Goal: Check status: Check status

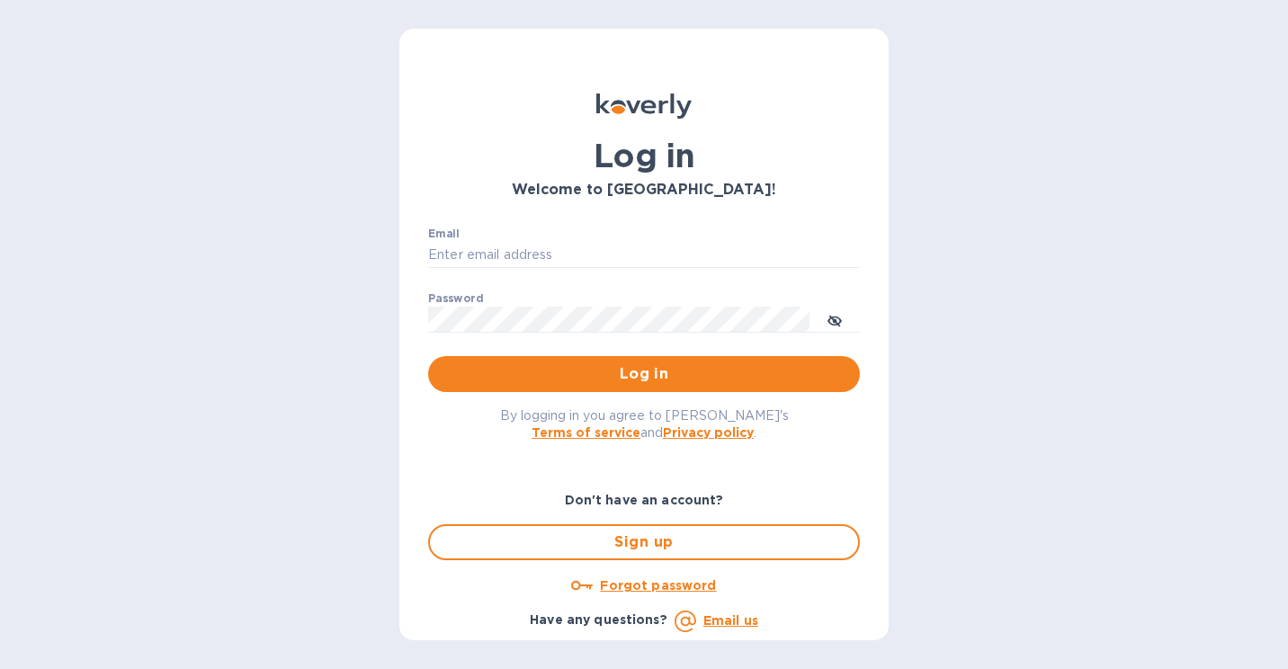
type input "mike@sanfrandesign.com"
click at [595, 396] on div "By logging in you agree to Koverly's Terms of service and Privacy policy ." at bounding box center [644, 423] width 461 height 63
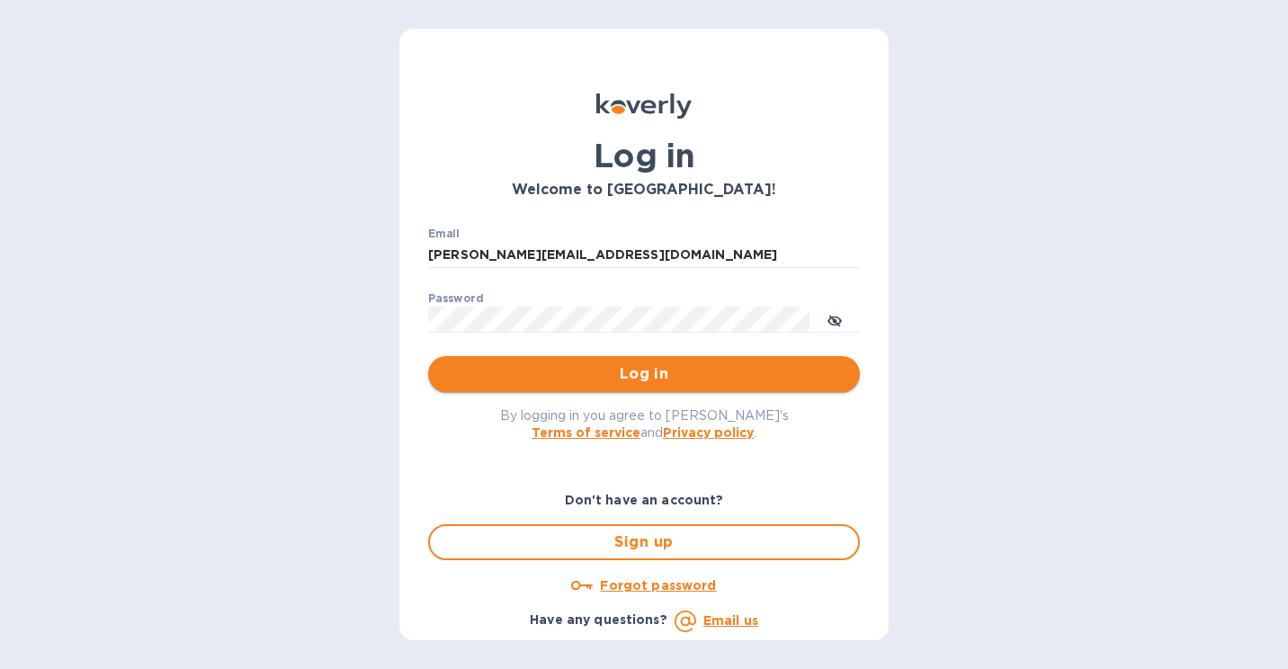
click at [605, 380] on span "Log in" at bounding box center [644, 374] width 403 height 22
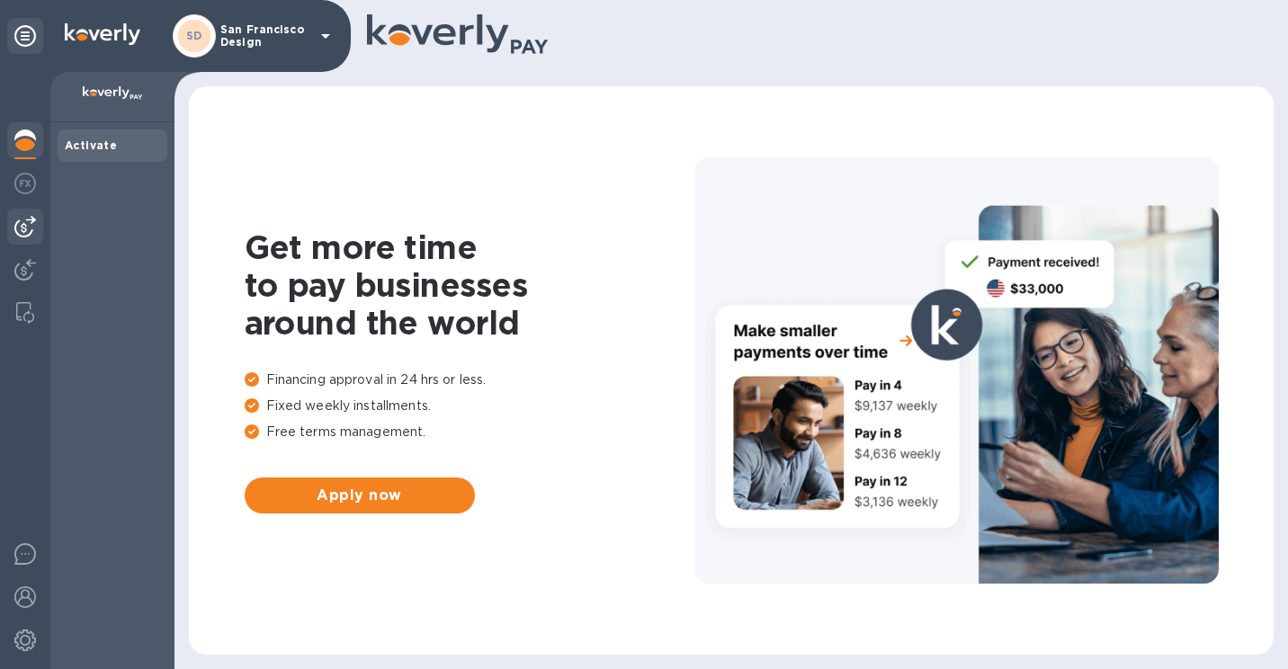
click at [10, 222] on div at bounding box center [25, 227] width 36 height 36
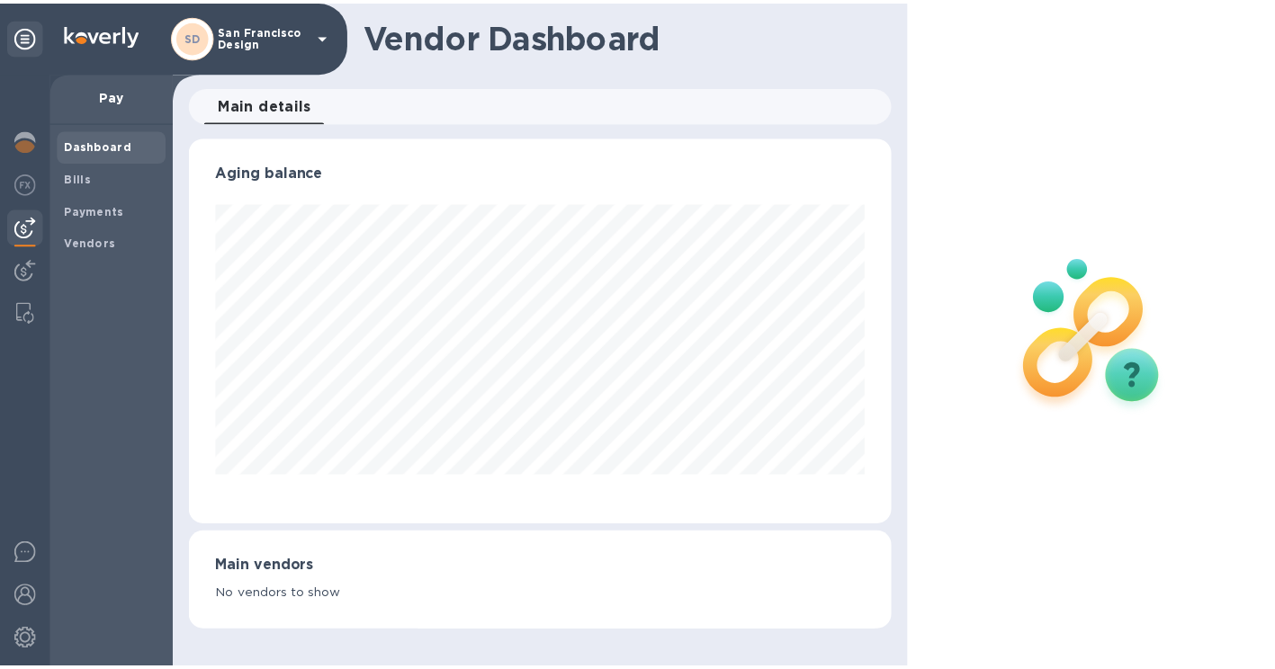
scroll to position [389, 710]
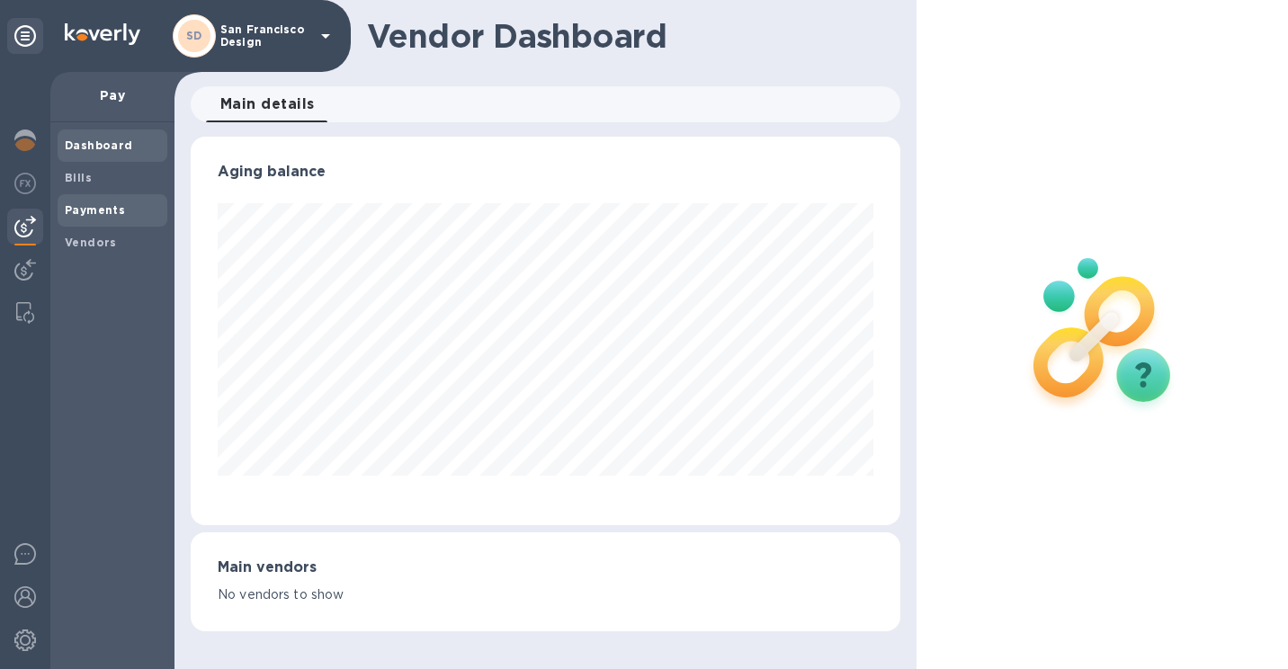
click at [90, 202] on span "Payments" at bounding box center [95, 211] width 60 height 18
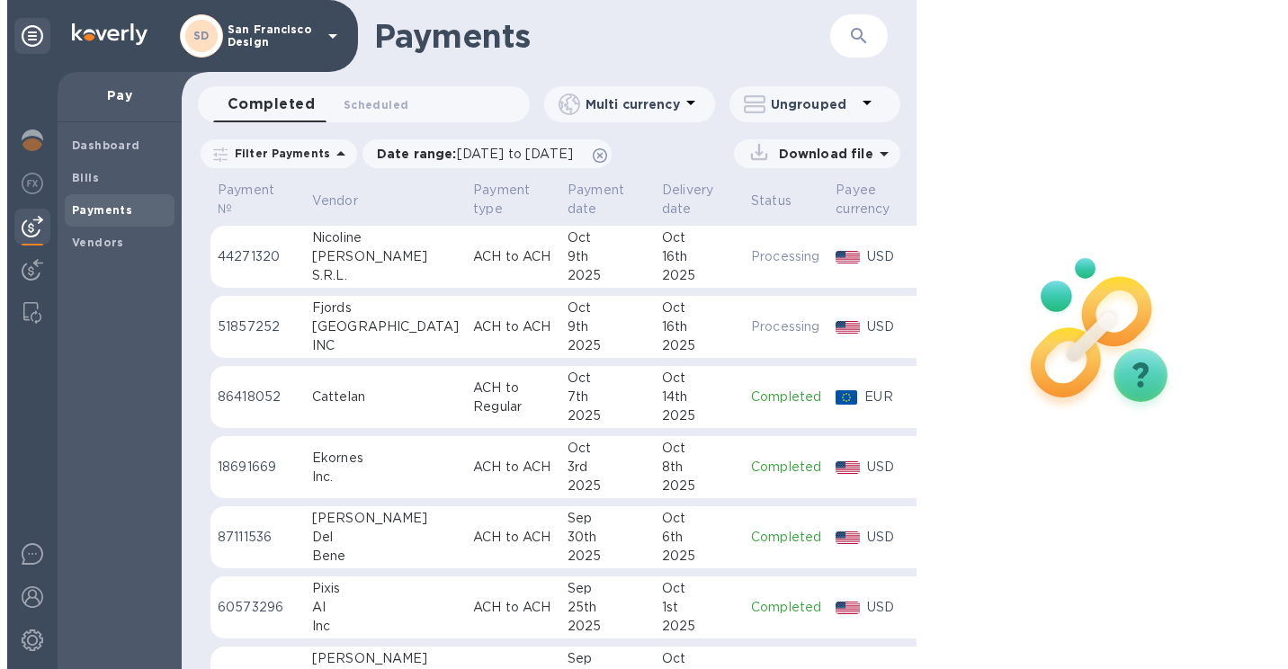
scroll to position [1, 0]
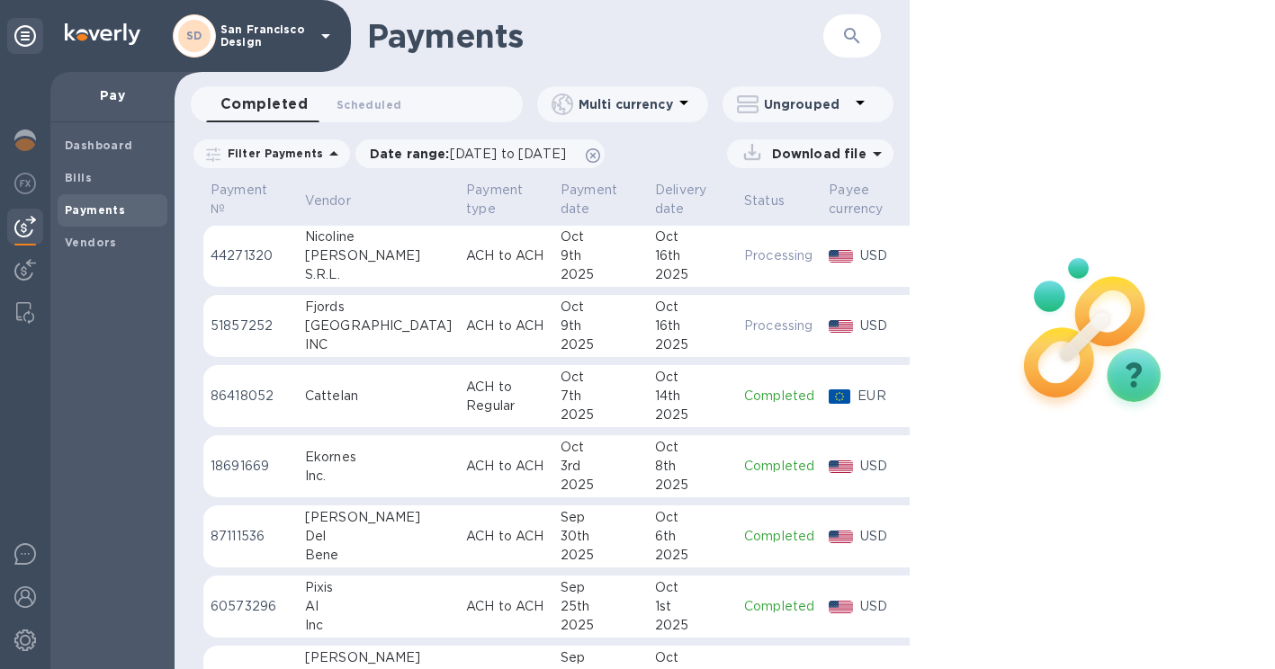
click at [466, 250] on p "ACH to ACH" at bounding box center [506, 255] width 80 height 19
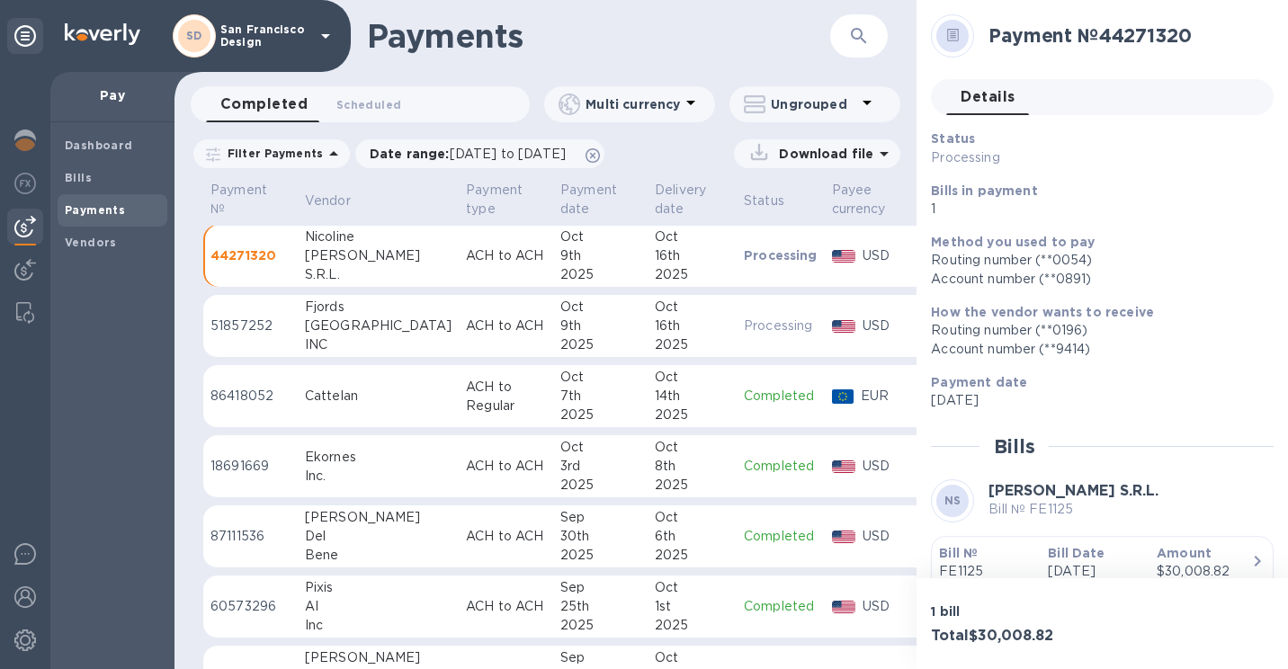
scroll to position [80, 0]
